Goal: Task Accomplishment & Management: Use online tool/utility

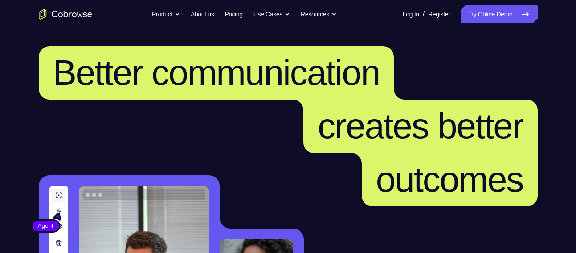
click at [493, 18] on link "Try Online Demo" at bounding box center [499, 14] width 77 height 18
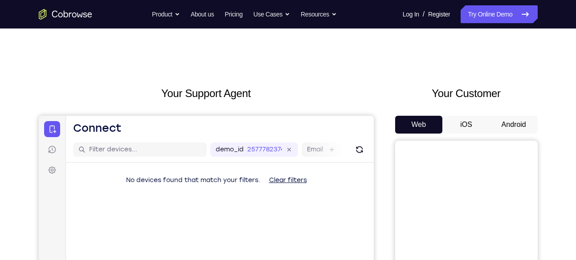
click at [514, 124] on button "Android" at bounding box center [514, 125] width 48 height 18
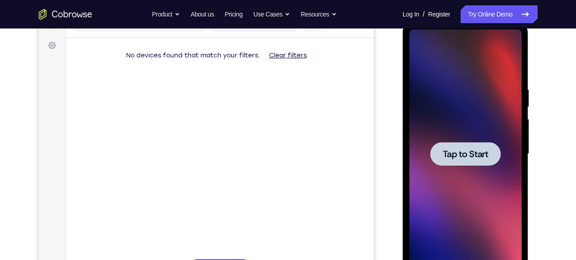
scroll to position [125, 0]
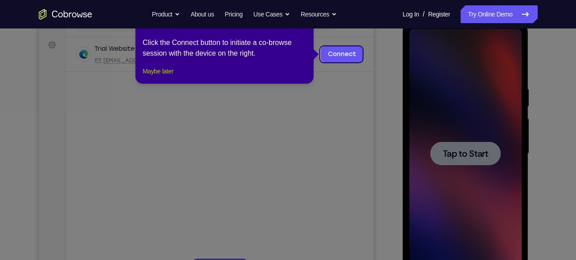
click at [162, 77] on button "Maybe later" at bounding box center [158, 71] width 31 height 11
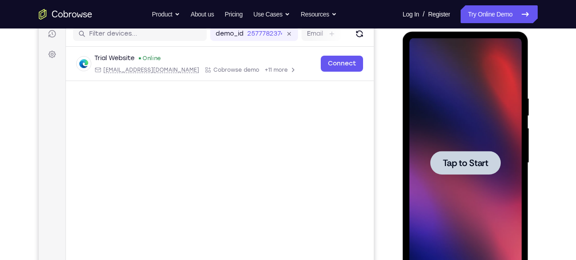
click at [438, 161] on div at bounding box center [465, 163] width 70 height 24
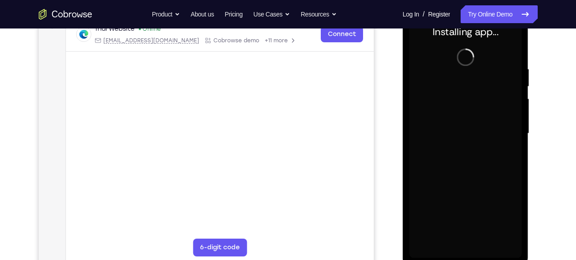
scroll to position [145, 0]
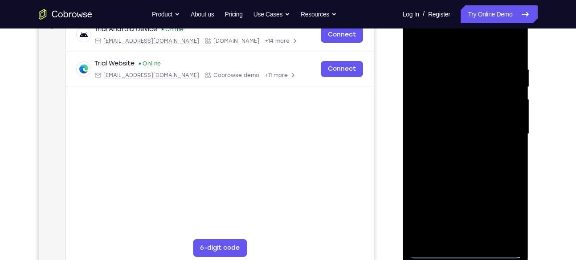
click at [470, 250] on div at bounding box center [465, 133] width 112 height 249
click at [510, 213] on div at bounding box center [465, 133] width 112 height 249
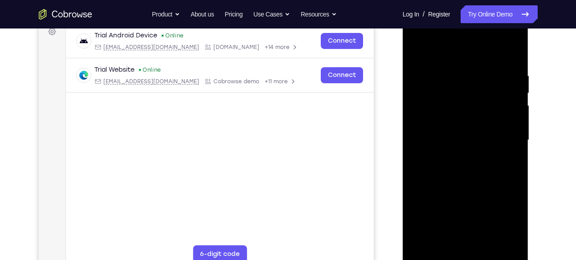
scroll to position [138, 0]
click at [451, 52] on div at bounding box center [465, 140] width 112 height 249
click at [504, 140] on div at bounding box center [465, 140] width 112 height 249
click at [457, 155] on div at bounding box center [465, 140] width 112 height 249
click at [467, 137] on div at bounding box center [465, 140] width 112 height 249
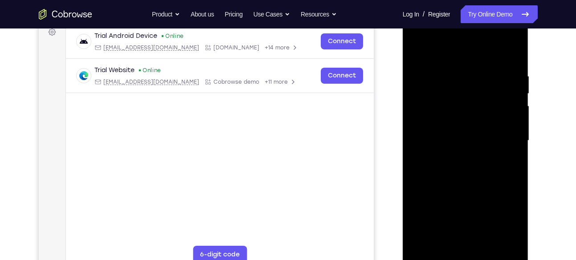
click at [472, 121] on div at bounding box center [465, 140] width 112 height 249
click at [474, 136] on div at bounding box center [465, 140] width 112 height 249
click at [471, 170] on div at bounding box center [465, 140] width 112 height 249
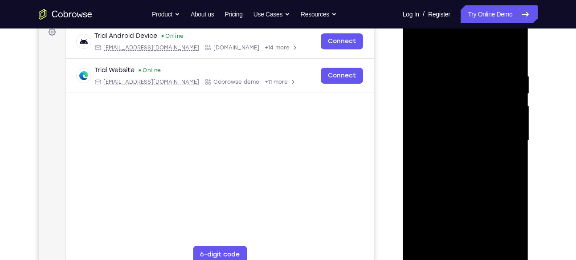
click at [470, 182] on div at bounding box center [465, 140] width 112 height 249
drag, startPoint x: 466, startPoint y: 194, endPoint x: 470, endPoint y: 145, distance: 48.7
click at [470, 145] on div at bounding box center [465, 140] width 112 height 249
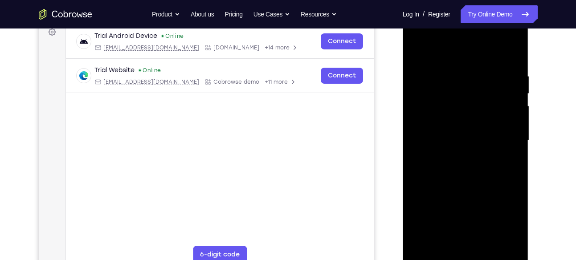
drag, startPoint x: 490, startPoint y: 125, endPoint x: 494, endPoint y: 159, distance: 34.5
click at [494, 159] on div at bounding box center [465, 140] width 112 height 249
drag, startPoint x: 493, startPoint y: 98, endPoint x: 496, endPoint y: 124, distance: 26.5
click at [496, 124] on div at bounding box center [465, 140] width 112 height 249
click at [512, 48] on div at bounding box center [465, 140] width 112 height 249
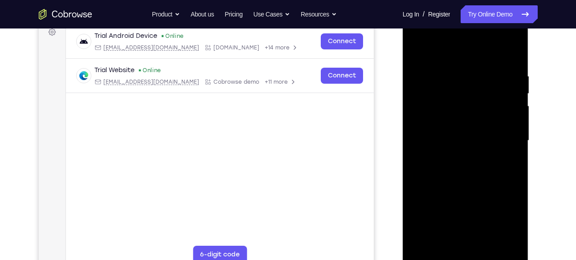
click at [416, 51] on div at bounding box center [465, 140] width 112 height 249
drag, startPoint x: 468, startPoint y: 207, endPoint x: 465, endPoint y: 95, distance: 111.4
click at [465, 95] on div at bounding box center [465, 140] width 112 height 249
drag, startPoint x: 475, startPoint y: 202, endPoint x: 457, endPoint y: 74, distance: 129.2
click at [457, 74] on div at bounding box center [465, 140] width 112 height 249
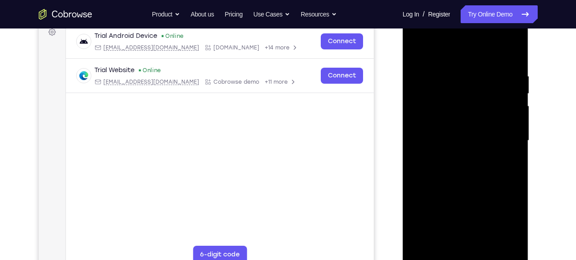
drag, startPoint x: 468, startPoint y: 213, endPoint x: 459, endPoint y: 93, distance: 120.6
click at [459, 93] on div at bounding box center [465, 140] width 112 height 249
drag, startPoint x: 474, startPoint y: 215, endPoint x: 468, endPoint y: 49, distance: 165.8
click at [468, 49] on div at bounding box center [465, 140] width 112 height 249
drag, startPoint x: 475, startPoint y: 210, endPoint x: 473, endPoint y: 43, distance: 166.6
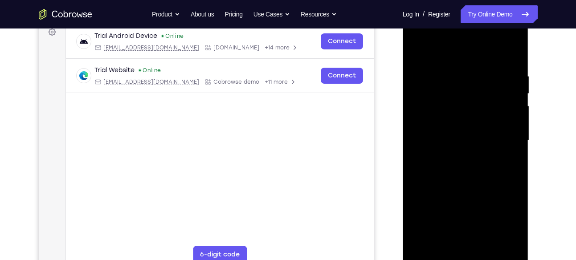
click at [473, 43] on div at bounding box center [465, 140] width 112 height 249
drag, startPoint x: 445, startPoint y: 99, endPoint x: 447, endPoint y: 117, distance: 17.9
click at [447, 117] on div at bounding box center [465, 140] width 112 height 249
click at [417, 64] on div at bounding box center [465, 140] width 112 height 249
drag, startPoint x: 478, startPoint y: 193, endPoint x: 485, endPoint y: 80, distance: 113.9
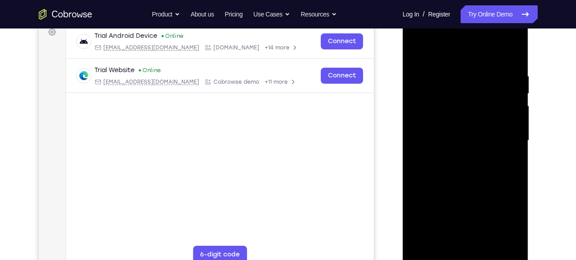
click at [485, 80] on div at bounding box center [465, 140] width 112 height 249
drag, startPoint x: 459, startPoint y: 197, endPoint x: 457, endPoint y: 75, distance: 121.6
click at [457, 75] on div at bounding box center [465, 140] width 112 height 249
drag, startPoint x: 478, startPoint y: 200, endPoint x: 465, endPoint y: 42, distance: 157.8
click at [465, 42] on div at bounding box center [465, 140] width 112 height 249
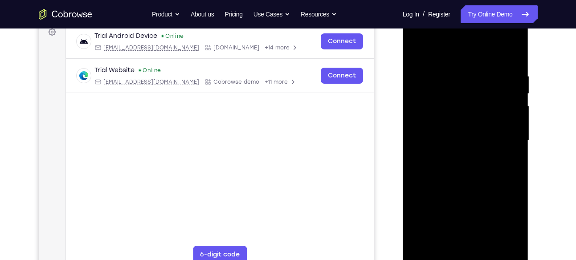
drag, startPoint x: 462, startPoint y: 190, endPoint x: 466, endPoint y: 20, distance: 169.8
click at [466, 20] on div at bounding box center [465, 140] width 112 height 249
drag, startPoint x: 468, startPoint y: 183, endPoint x: 469, endPoint y: 66, distance: 116.7
click at [469, 66] on div at bounding box center [465, 140] width 112 height 249
drag, startPoint x: 469, startPoint y: 66, endPoint x: 487, endPoint y: 211, distance: 145.9
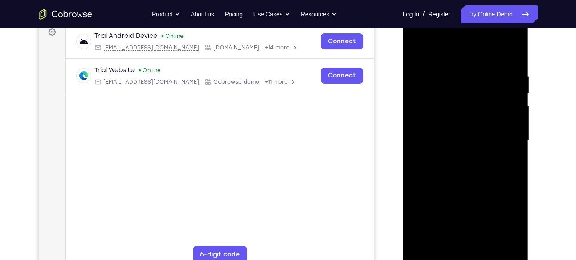
click at [487, 211] on div at bounding box center [465, 140] width 112 height 249
drag, startPoint x: 468, startPoint y: 65, endPoint x: 484, endPoint y: 282, distance: 217.6
click at [484, 260] on html "Online web based iOS Simulators and Android Emulators. Run iPhone, iPad, Mobile…" at bounding box center [466, 142] width 127 height 267
click at [452, 78] on div at bounding box center [465, 140] width 112 height 249
click at [515, 152] on div at bounding box center [465, 140] width 112 height 249
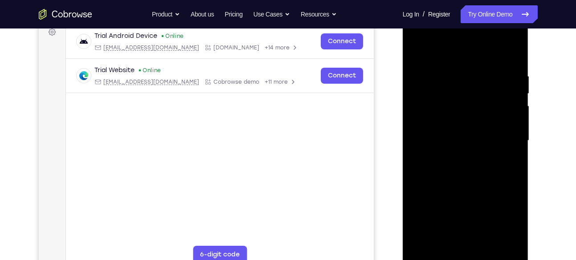
click at [515, 152] on div at bounding box center [465, 140] width 112 height 249
click at [515, 159] on div at bounding box center [465, 140] width 112 height 249
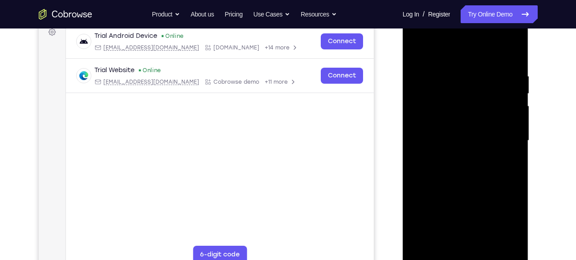
click at [511, 169] on div at bounding box center [465, 140] width 112 height 249
click at [513, 157] on div at bounding box center [465, 140] width 112 height 249
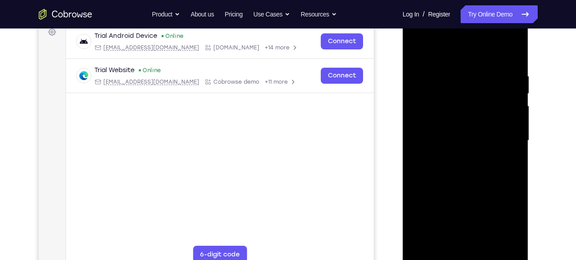
click at [513, 157] on div at bounding box center [465, 140] width 112 height 249
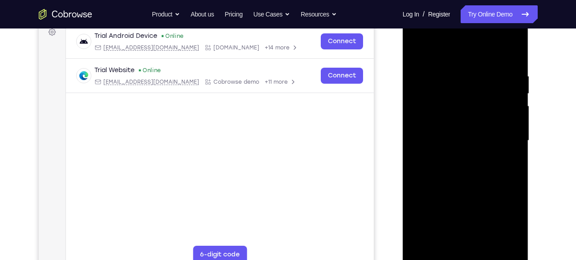
click at [513, 157] on div at bounding box center [465, 140] width 112 height 249
drag, startPoint x: 435, startPoint y: 161, endPoint x: 543, endPoint y: 155, distance: 107.5
click at [530, 155] on html "Online web based iOS Simulators and Android Emulators. Run iPhone, iPad, Mobile…" at bounding box center [466, 142] width 127 height 267
click at [512, 160] on div at bounding box center [465, 140] width 112 height 249
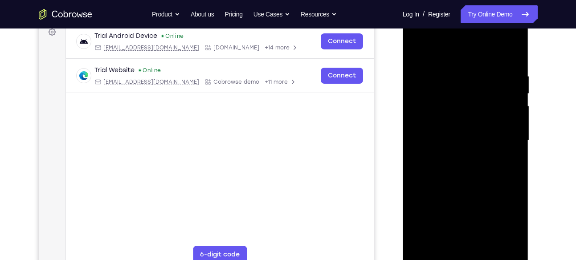
click at [512, 160] on div at bounding box center [465, 140] width 112 height 249
click at [511, 161] on div at bounding box center [465, 140] width 112 height 249
click at [413, 166] on div at bounding box center [465, 140] width 112 height 249
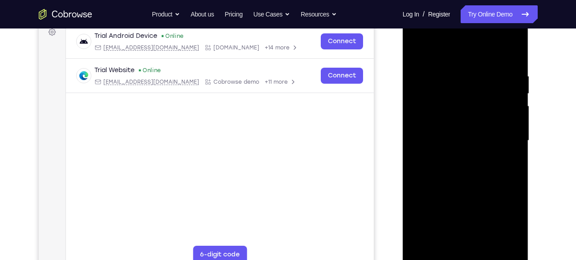
click at [498, 243] on div at bounding box center [465, 140] width 112 height 249
click at [516, 156] on div at bounding box center [465, 140] width 112 height 249
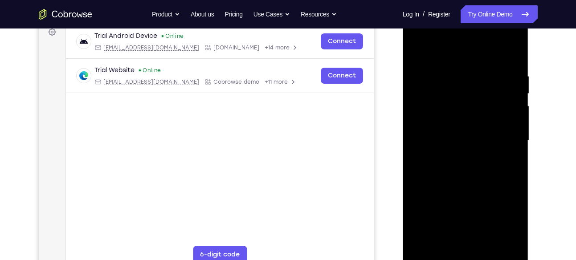
drag, startPoint x: 516, startPoint y: 156, endPoint x: 399, endPoint y: 156, distance: 117.2
click at [403, 156] on html "Online web based iOS Simulators and Android Emulators. Run iPhone, iPad, Mobile…" at bounding box center [466, 142] width 127 height 267
click at [515, 154] on div at bounding box center [465, 140] width 112 height 249
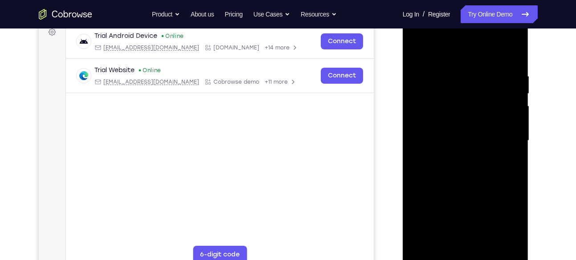
click at [515, 154] on div at bounding box center [465, 140] width 112 height 249
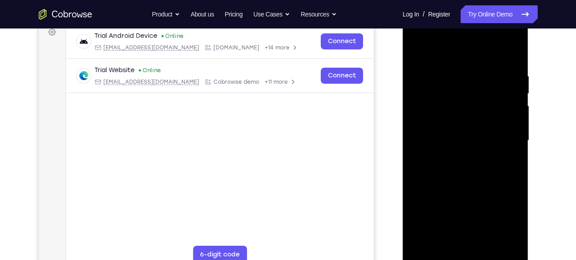
click at [515, 154] on div at bounding box center [465, 140] width 112 height 249
click at [500, 241] on div at bounding box center [465, 140] width 112 height 249
click at [509, 155] on div at bounding box center [465, 140] width 112 height 249
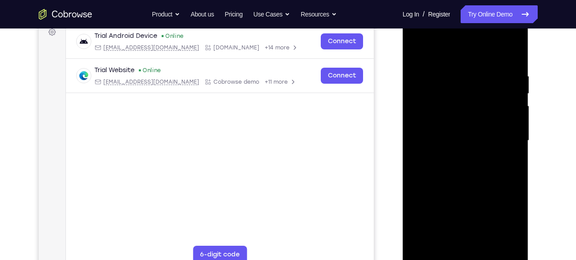
click at [509, 155] on div at bounding box center [465, 140] width 112 height 249
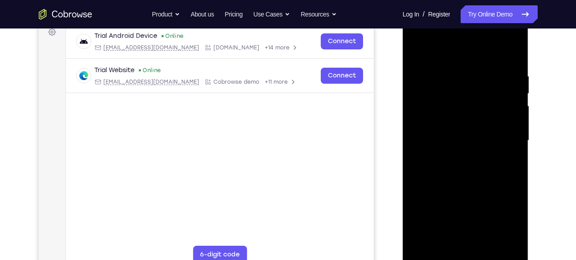
click at [509, 155] on div at bounding box center [465, 140] width 112 height 249
click at [512, 51] on div at bounding box center [465, 140] width 112 height 249
drag, startPoint x: 479, startPoint y: 102, endPoint x: 479, endPoint y: 199, distance: 96.7
click at [479, 199] on div at bounding box center [465, 140] width 112 height 249
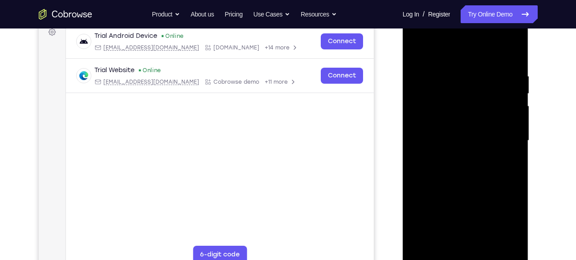
click at [513, 235] on div at bounding box center [465, 140] width 112 height 249
drag, startPoint x: 489, startPoint y: 192, endPoint x: 487, endPoint y: 133, distance: 59.7
click at [487, 133] on div at bounding box center [465, 140] width 112 height 249
click at [470, 148] on div at bounding box center [465, 140] width 112 height 249
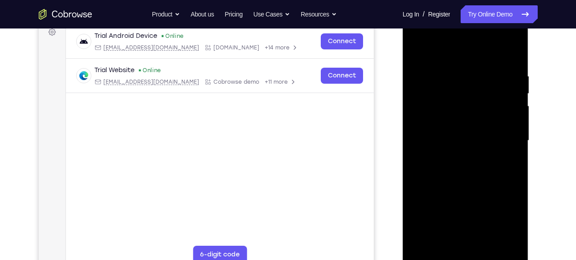
drag, startPoint x: 470, startPoint y: 148, endPoint x: 482, endPoint y: 218, distance: 71.5
click at [482, 218] on div at bounding box center [465, 140] width 112 height 249
click at [518, 174] on div at bounding box center [465, 140] width 112 height 249
click at [516, 178] on div at bounding box center [465, 140] width 112 height 249
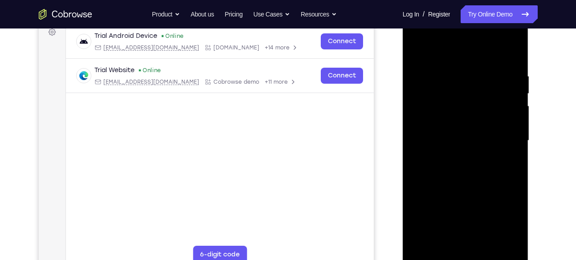
click at [461, 82] on div at bounding box center [465, 140] width 112 height 249
click at [514, 159] on div at bounding box center [465, 140] width 112 height 249
drag, startPoint x: 503, startPoint y: 155, endPoint x: 418, endPoint y: 161, distance: 84.8
click at [418, 161] on div at bounding box center [465, 140] width 112 height 249
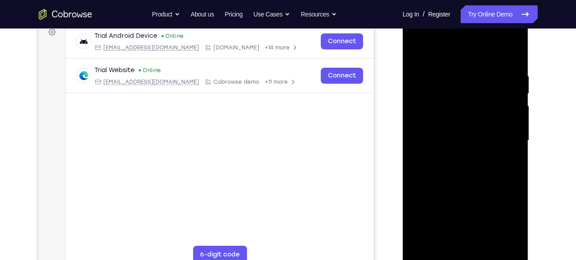
click at [507, 155] on div at bounding box center [465, 140] width 112 height 249
click at [517, 134] on div at bounding box center [465, 140] width 112 height 249
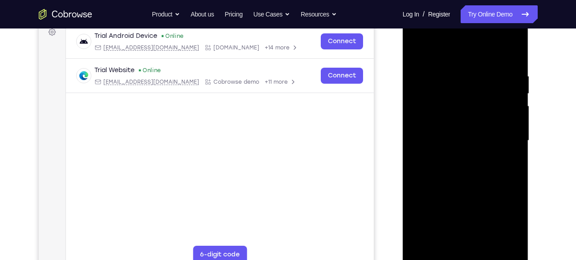
click at [517, 134] on div at bounding box center [465, 140] width 112 height 249
click at [517, 150] on div at bounding box center [465, 140] width 112 height 249
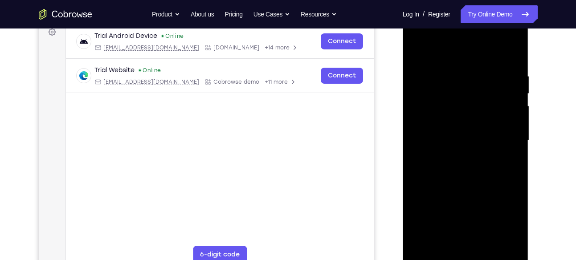
click at [517, 150] on div at bounding box center [465, 140] width 112 height 249
click at [511, 55] on div at bounding box center [465, 140] width 112 height 249
drag, startPoint x: 462, startPoint y: 107, endPoint x: 442, endPoint y: 272, distance: 166.1
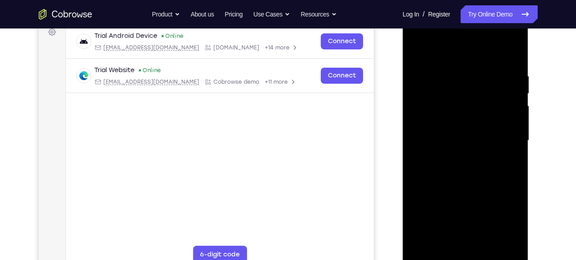
click at [442, 260] on div at bounding box center [466, 142] width 126 height 266
drag, startPoint x: 492, startPoint y: 213, endPoint x: 493, endPoint y: 145, distance: 68.6
click at [493, 145] on div at bounding box center [465, 140] width 112 height 249
drag, startPoint x: 491, startPoint y: 165, endPoint x: 490, endPoint y: 189, distance: 24.1
click at [490, 189] on div at bounding box center [465, 140] width 112 height 249
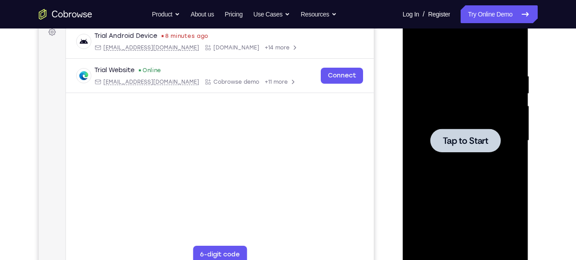
click at [433, 102] on div at bounding box center [465, 140] width 112 height 249
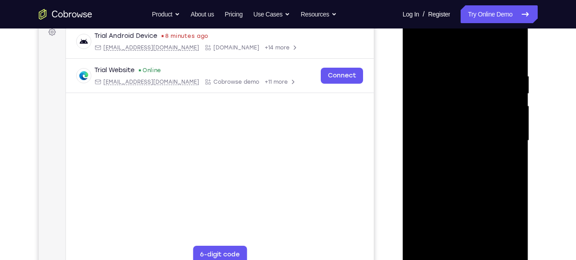
click at [467, 253] on div at bounding box center [465, 140] width 112 height 249
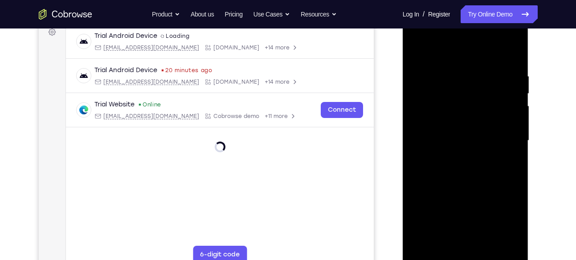
click at [469, 258] on div at bounding box center [465, 140] width 112 height 249
click at [507, 220] on div at bounding box center [465, 140] width 112 height 249
click at [444, 58] on div at bounding box center [465, 140] width 112 height 249
click at [503, 142] on div at bounding box center [465, 140] width 112 height 249
click at [458, 157] on div at bounding box center [465, 140] width 112 height 249
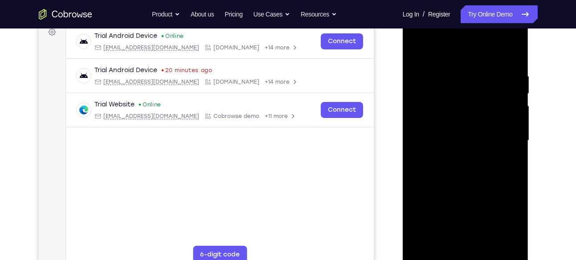
click at [468, 133] on div at bounding box center [465, 140] width 112 height 249
click at [469, 152] on div at bounding box center [465, 140] width 112 height 249
click at [470, 137] on div at bounding box center [465, 140] width 112 height 249
click at [457, 166] on div at bounding box center [465, 140] width 112 height 249
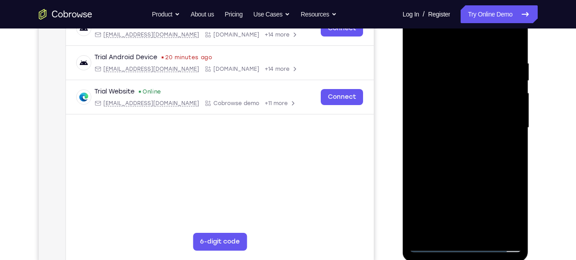
scroll to position [154, 0]
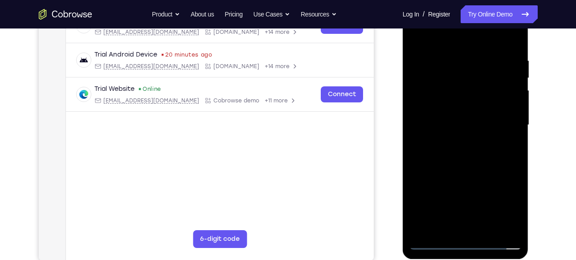
click at [466, 155] on div at bounding box center [465, 124] width 112 height 249
click at [515, 52] on div at bounding box center [465, 124] width 112 height 249
click at [460, 226] on div at bounding box center [465, 124] width 112 height 249
click at [466, 149] on div at bounding box center [465, 124] width 112 height 249
click at [459, 230] on div at bounding box center [465, 124] width 112 height 249
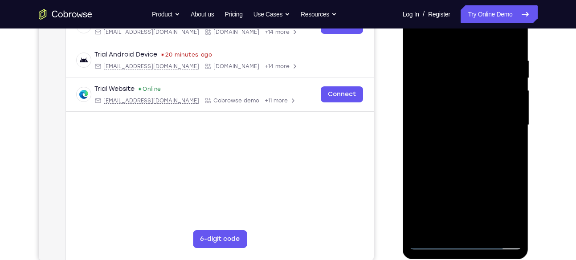
click at [461, 156] on div at bounding box center [465, 124] width 112 height 249
click at [470, 230] on div at bounding box center [465, 124] width 112 height 249
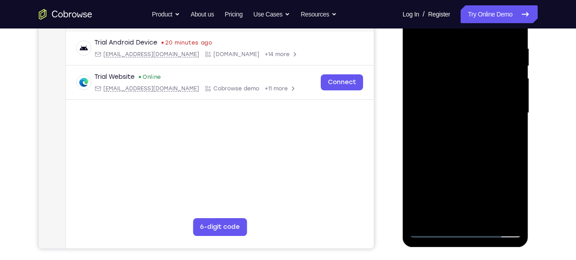
scroll to position [168, 0]
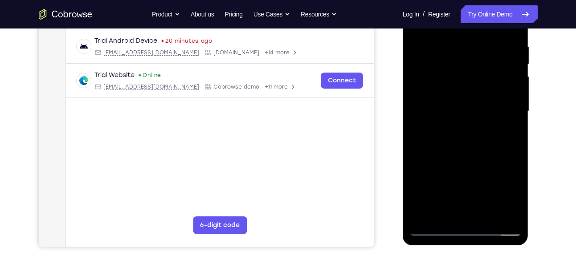
click at [469, 230] on div at bounding box center [465, 111] width 112 height 249
click at [466, 229] on div at bounding box center [465, 111] width 112 height 249
click at [506, 192] on div at bounding box center [465, 111] width 112 height 249
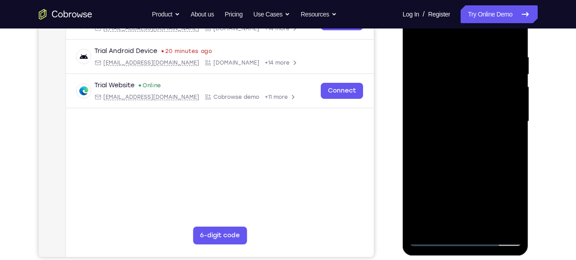
scroll to position [172, 0]
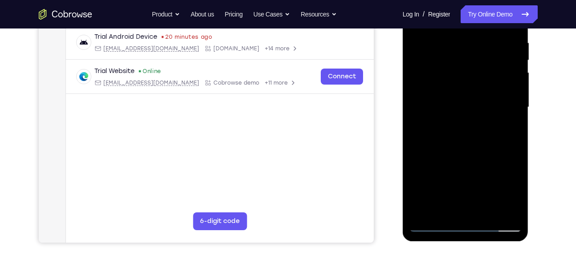
click at [498, 229] on div at bounding box center [465, 107] width 112 height 249
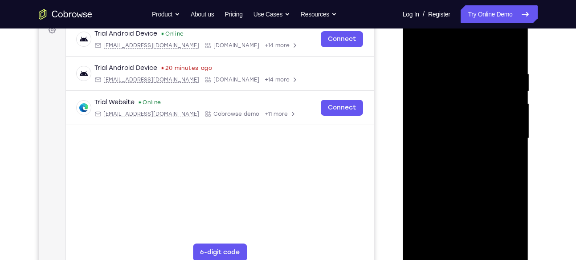
scroll to position [139, 0]
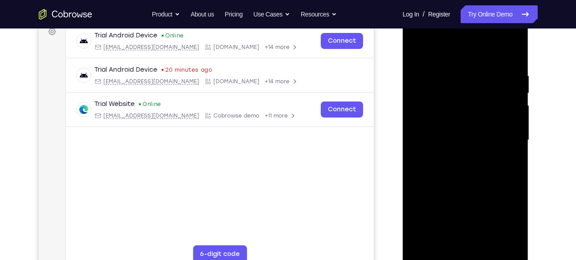
drag, startPoint x: 475, startPoint y: 185, endPoint x: 461, endPoint y: 25, distance: 161.5
click at [461, 25] on div at bounding box center [465, 140] width 112 height 249
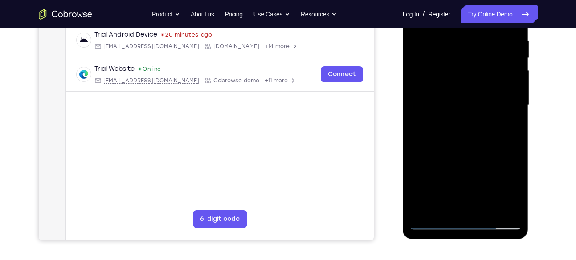
scroll to position [176, 0]
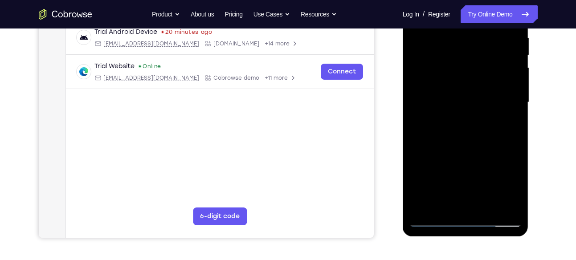
click at [465, 224] on div at bounding box center [465, 102] width 112 height 249
click at [503, 182] on div at bounding box center [465, 102] width 112 height 249
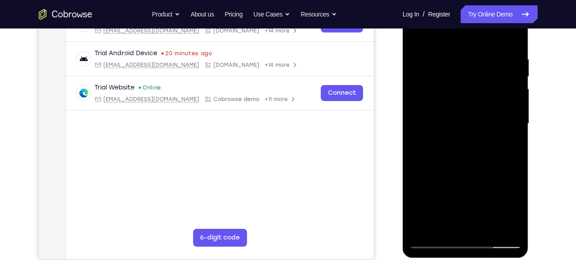
scroll to position [155, 0]
click at [471, 164] on div at bounding box center [465, 123] width 112 height 249
click at [451, 56] on div at bounding box center [465, 123] width 112 height 249
click at [511, 136] on div at bounding box center [465, 123] width 112 height 249
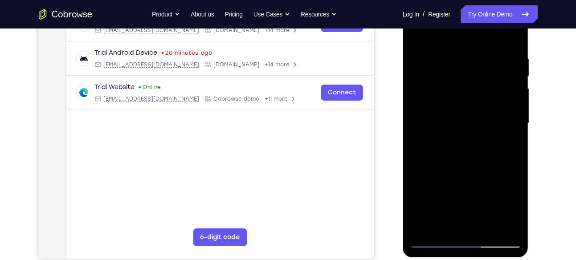
drag, startPoint x: 511, startPoint y: 136, endPoint x: 441, endPoint y: 126, distance: 71.1
click at [441, 126] on div at bounding box center [465, 123] width 112 height 249
click at [514, 137] on div at bounding box center [465, 123] width 112 height 249
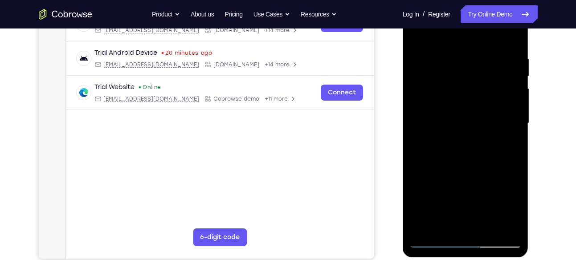
click at [514, 137] on div at bounding box center [465, 123] width 112 height 249
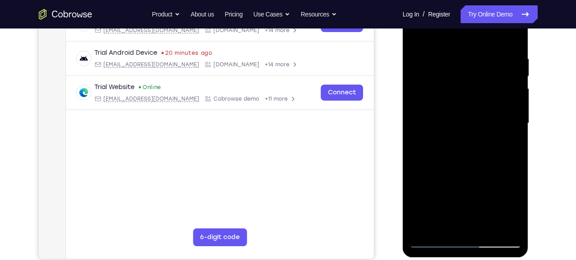
click at [514, 137] on div at bounding box center [465, 123] width 112 height 249
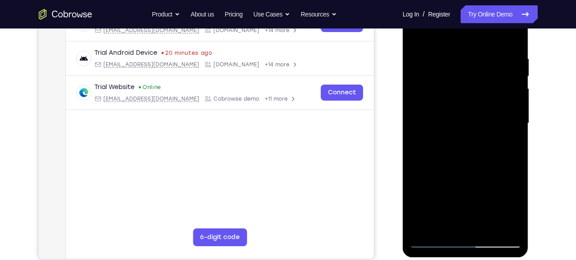
click at [510, 131] on div at bounding box center [465, 123] width 112 height 249
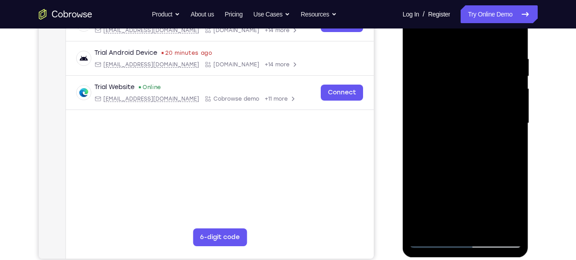
click at [510, 131] on div at bounding box center [465, 123] width 112 height 249
click at [513, 136] on div at bounding box center [465, 123] width 112 height 249
click at [514, 133] on div at bounding box center [465, 123] width 112 height 249
click at [511, 36] on div at bounding box center [465, 123] width 112 height 249
drag, startPoint x: 474, startPoint y: 143, endPoint x: 479, endPoint y: 254, distance: 111.5
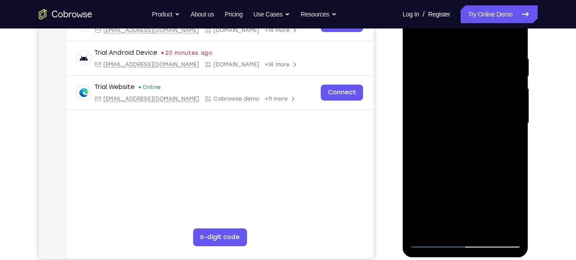
click at [479, 254] on div at bounding box center [466, 125] width 126 height 266
drag, startPoint x: 483, startPoint y: 204, endPoint x: 489, endPoint y: 177, distance: 28.2
click at [489, 177] on div at bounding box center [465, 123] width 112 height 249
click at [518, 216] on div at bounding box center [465, 123] width 112 height 249
click at [507, 228] on div at bounding box center [465, 123] width 112 height 249
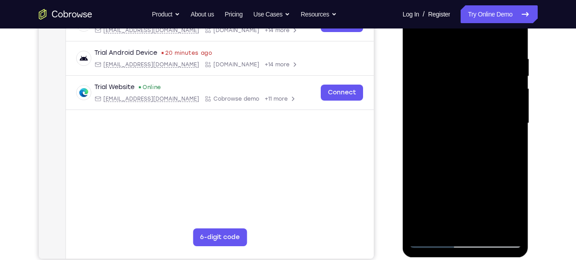
drag, startPoint x: 483, startPoint y: 114, endPoint x: 484, endPoint y: 185, distance: 71.3
click at [484, 185] on div at bounding box center [465, 123] width 112 height 249
click at [432, 90] on div at bounding box center [465, 123] width 112 height 249
click at [465, 122] on div at bounding box center [465, 123] width 112 height 249
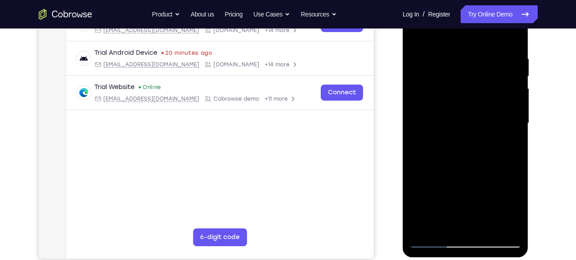
drag, startPoint x: 469, startPoint y: 196, endPoint x: 463, endPoint y: 93, distance: 103.5
click at [463, 93] on div at bounding box center [465, 123] width 112 height 249
drag, startPoint x: 478, startPoint y: 149, endPoint x: 479, endPoint y: 185, distance: 35.7
click at [479, 185] on div at bounding box center [465, 123] width 112 height 249
drag, startPoint x: 479, startPoint y: 185, endPoint x: 480, endPoint y: 162, distance: 22.8
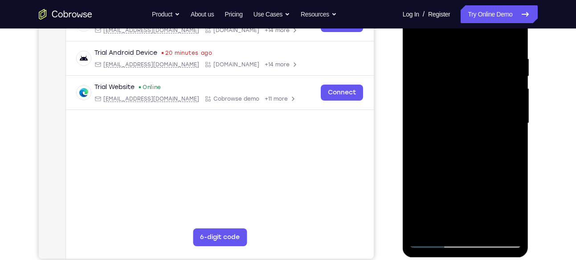
click at [480, 162] on div at bounding box center [465, 123] width 112 height 249
click at [516, 128] on div at bounding box center [465, 123] width 112 height 249
click at [417, 129] on div at bounding box center [465, 123] width 112 height 249
click at [509, 229] on div at bounding box center [465, 123] width 112 height 249
drag, startPoint x: 466, startPoint y: 118, endPoint x: 466, endPoint y: 176, distance: 58.8
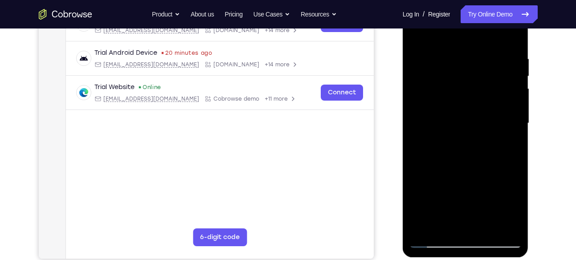
click at [466, 176] on div at bounding box center [465, 123] width 112 height 249
click at [425, 224] on div at bounding box center [465, 123] width 112 height 249
click at [425, 226] on div at bounding box center [465, 123] width 112 height 249
drag, startPoint x: 478, startPoint y: 177, endPoint x: 450, endPoint y: -3, distance: 182.7
click at [450, 0] on div at bounding box center [466, 125] width 126 height 266
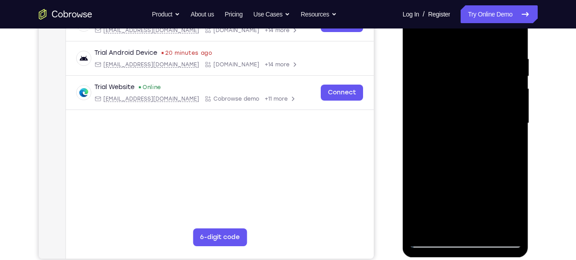
drag, startPoint x: 458, startPoint y: 191, endPoint x: 459, endPoint y: 46, distance: 145.2
click at [459, 46] on div at bounding box center [465, 123] width 112 height 249
drag, startPoint x: 470, startPoint y: 176, endPoint x: 466, endPoint y: 59, distance: 116.8
click at [466, 59] on div at bounding box center [465, 123] width 112 height 249
drag, startPoint x: 471, startPoint y: 164, endPoint x: 478, endPoint y: 51, distance: 113.4
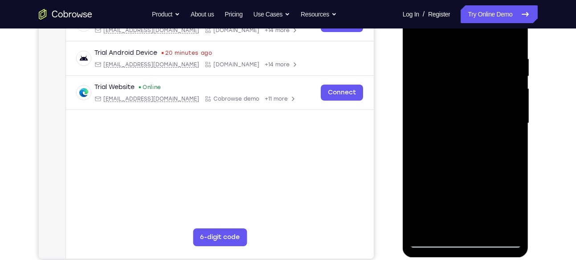
click at [478, 51] on div at bounding box center [465, 123] width 112 height 249
drag, startPoint x: 475, startPoint y: 197, endPoint x: 481, endPoint y: 73, distance: 124.0
click at [481, 73] on div at bounding box center [465, 123] width 112 height 249
drag, startPoint x: 466, startPoint y: 190, endPoint x: 466, endPoint y: 60, distance: 130.1
click at [466, 60] on div at bounding box center [465, 123] width 112 height 249
